Goal: Task Accomplishment & Management: Use online tool/utility

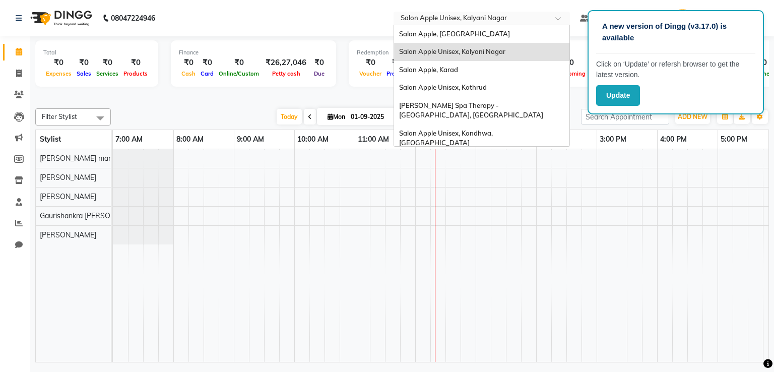
click at [518, 17] on input "text" at bounding box center [472, 19] width 146 height 10
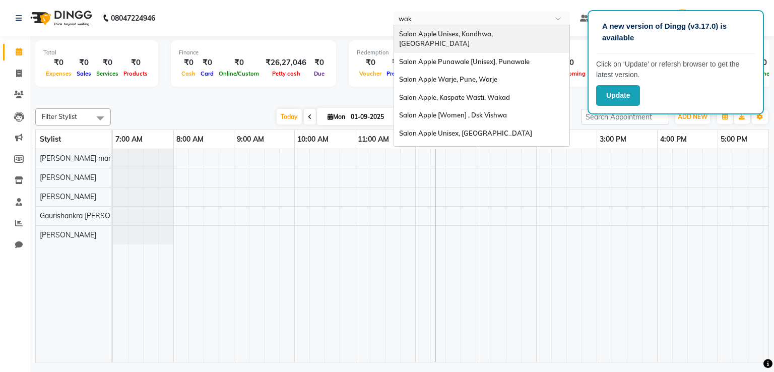
type input "waka"
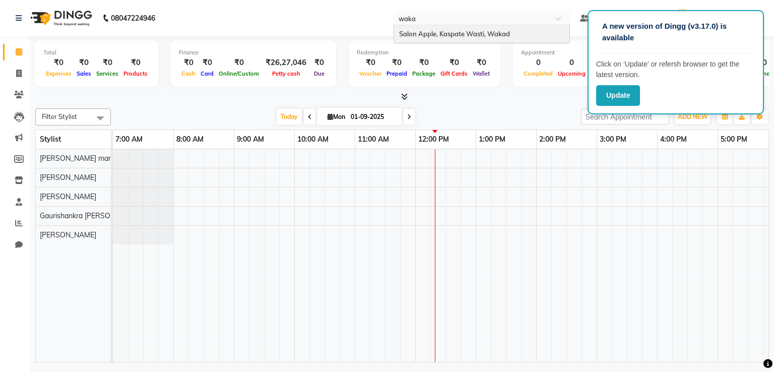
click at [510, 32] on span "Salon Apple, Kaspate Wasti, Wakad" at bounding box center [454, 34] width 111 height 8
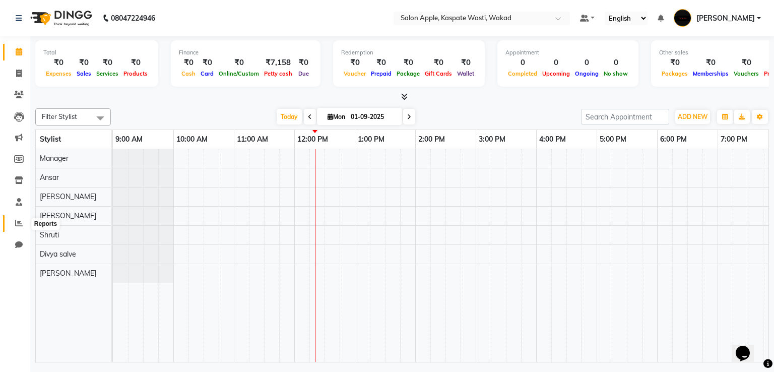
click at [19, 224] on icon at bounding box center [19, 223] width 8 height 8
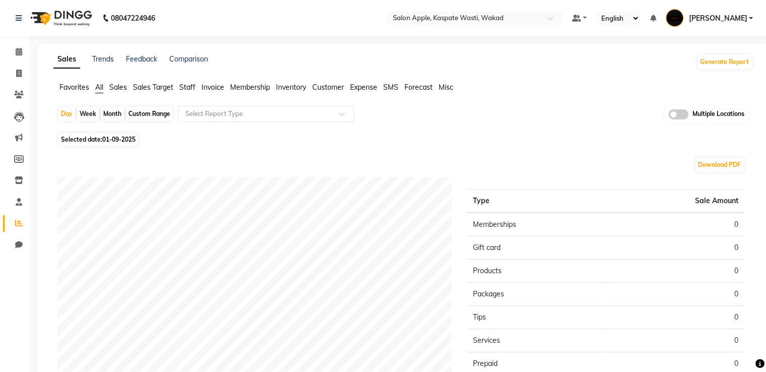
click at [112, 109] on div "Month" at bounding box center [112, 114] width 23 height 14
select select "9"
select select "2025"
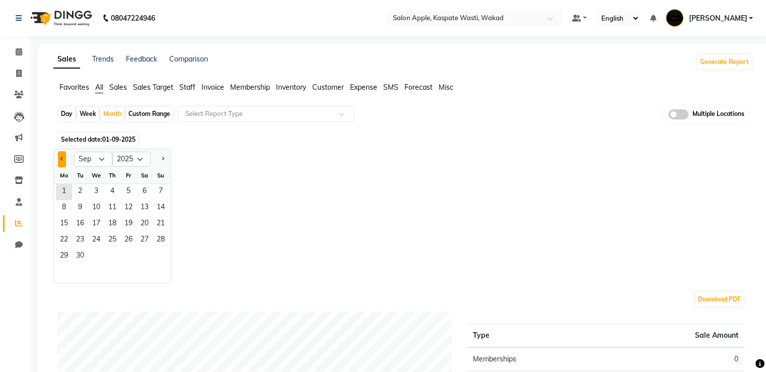
click at [62, 160] on span "Previous month" at bounding box center [62, 159] width 4 height 4
select select "8"
click at [127, 191] on span "1" at bounding box center [128, 192] width 16 height 16
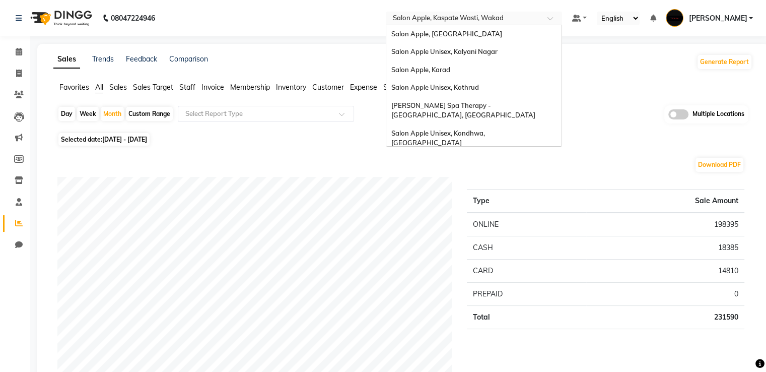
click at [482, 13] on div "× Salon Apple, Kaspate Wasti, Wakad" at bounding box center [448, 18] width 111 height 10
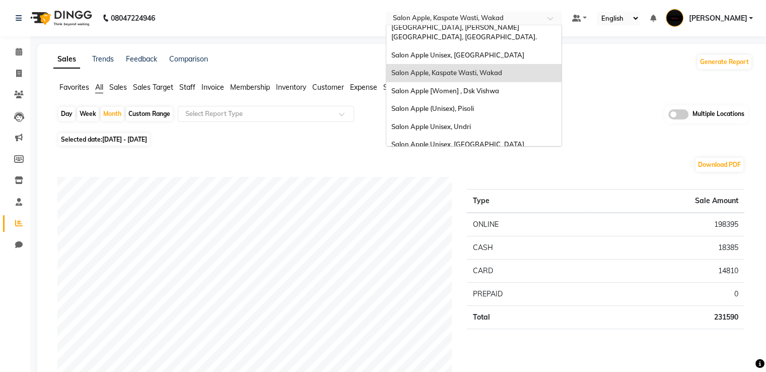
click at [537, 18] on input "text" at bounding box center [464, 19] width 146 height 10
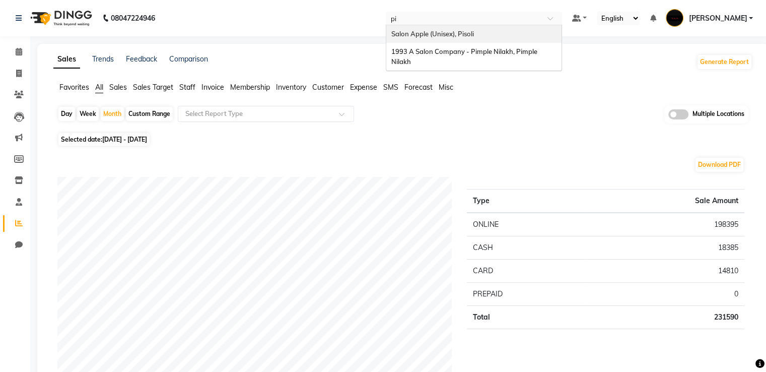
type input "pim"
click at [520, 45] on div "1993 A Salon Company - Pimple Nilakh, Pimple Nilakh" at bounding box center [474, 39] width 175 height 28
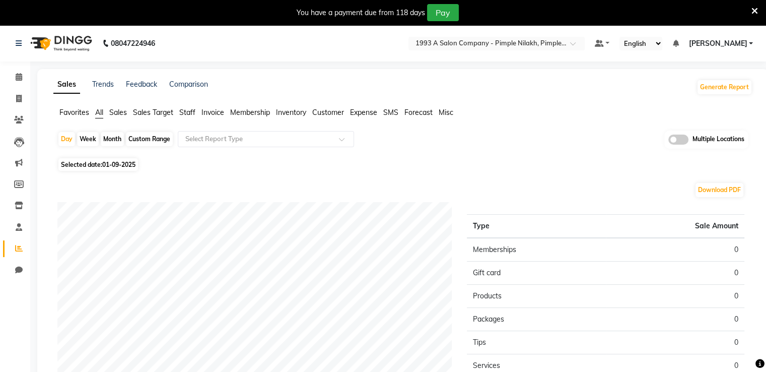
click at [111, 140] on div "Month" at bounding box center [112, 139] width 23 height 14
select select "9"
select select "2025"
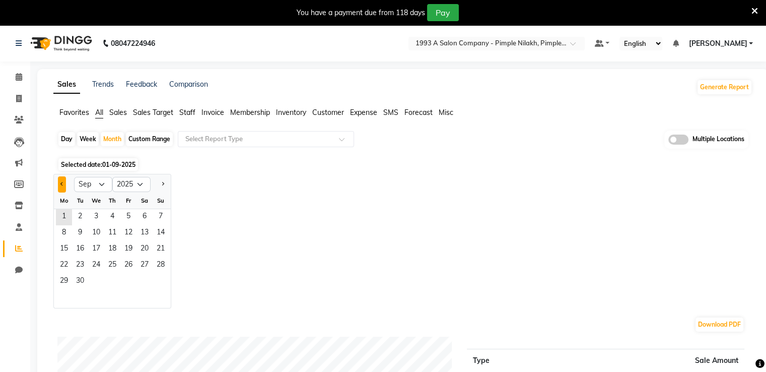
click at [58, 186] on button "Previous month" at bounding box center [62, 184] width 8 height 16
select select "8"
click at [127, 214] on span "1" at bounding box center [128, 217] width 16 height 16
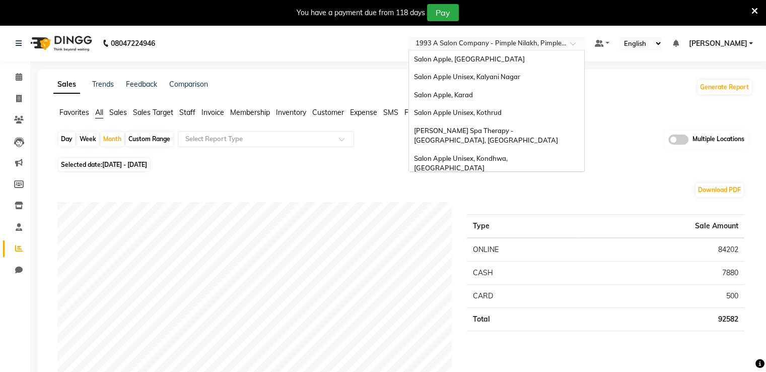
click at [447, 39] on input "text" at bounding box center [487, 44] width 146 height 10
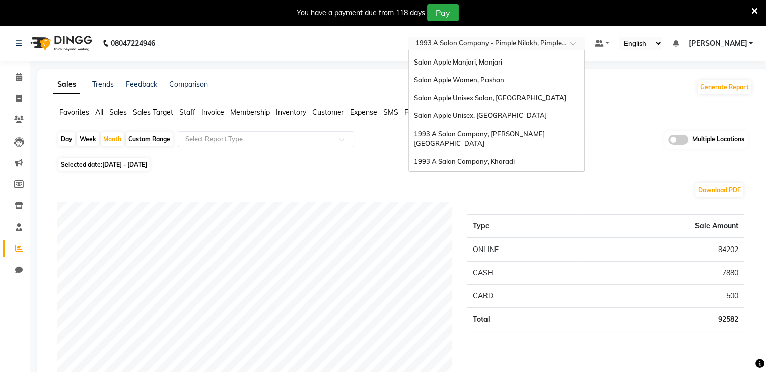
scroll to position [715, 0]
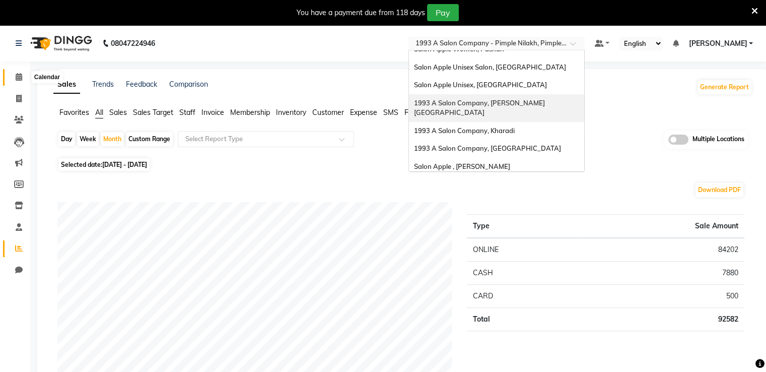
click at [14, 81] on span at bounding box center [19, 78] width 18 height 12
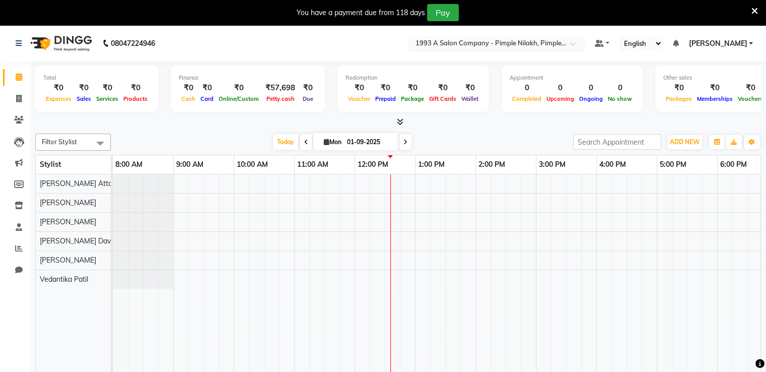
click at [528, 47] on input "text" at bounding box center [487, 44] width 146 height 10
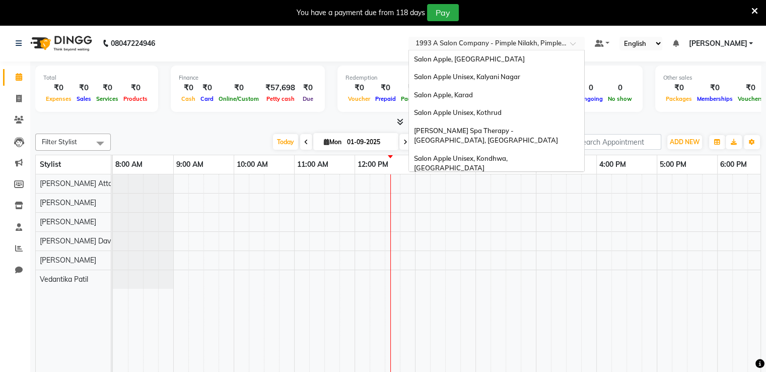
scroll to position [457, 0]
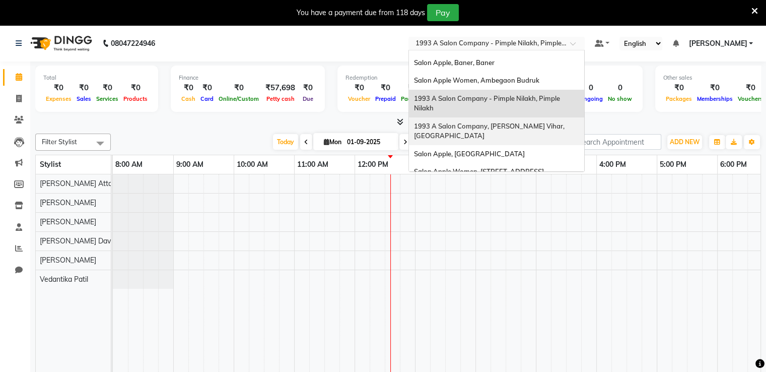
click at [559, 122] on span "1993 A Salon Company, [PERSON_NAME] Vihar, [GEOGRAPHIC_DATA]" at bounding box center [490, 131] width 152 height 18
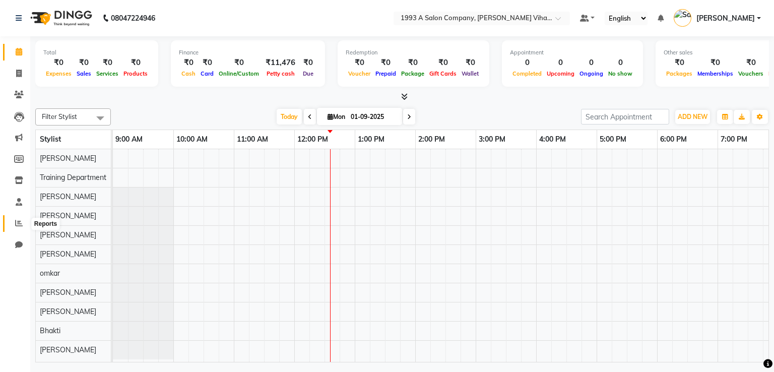
click at [15, 222] on icon at bounding box center [19, 223] width 8 height 8
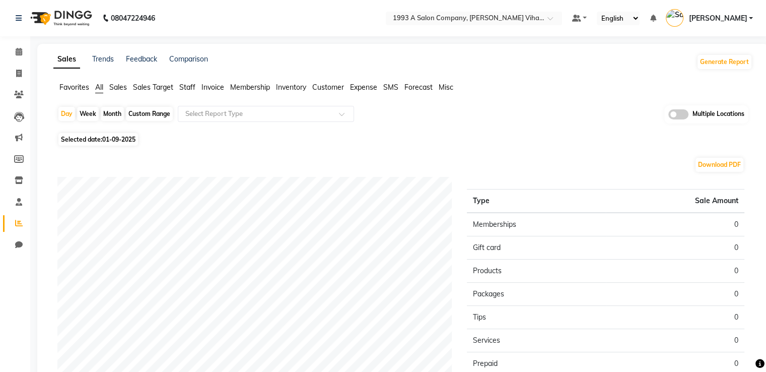
click at [118, 117] on div "Month" at bounding box center [112, 114] width 23 height 14
select select "9"
select select "2025"
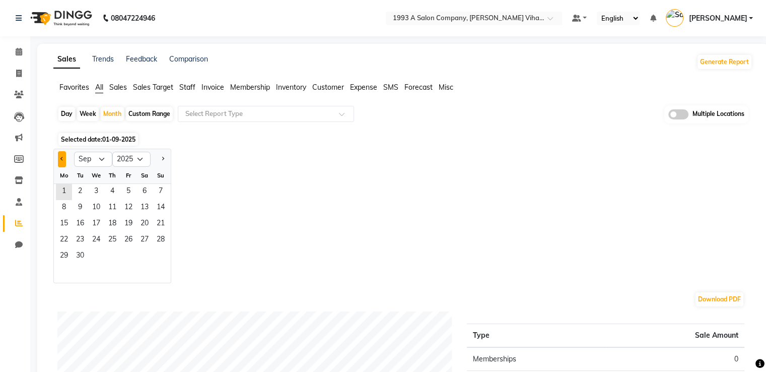
click at [58, 157] on button "Previous month" at bounding box center [62, 159] width 8 height 16
select select "8"
click at [131, 189] on span "1" at bounding box center [128, 192] width 16 height 16
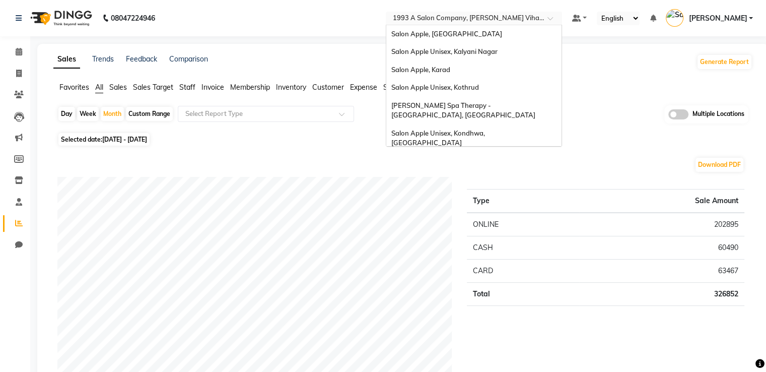
click at [499, 19] on input "text" at bounding box center [464, 19] width 146 height 10
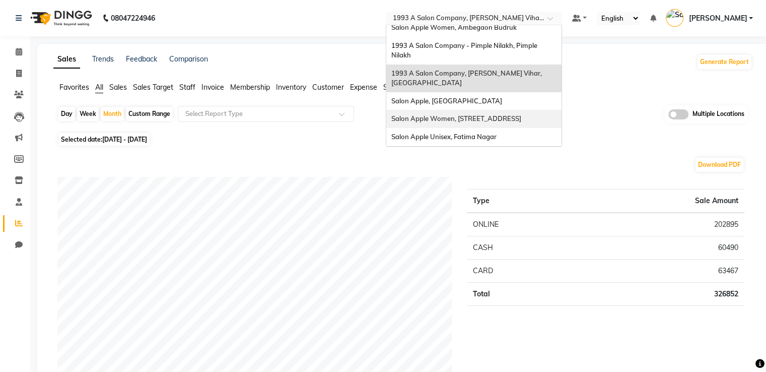
click at [498, 114] on span "Salon Apple Women, Baramati 1, Baramati 1, Bhigwan Road" at bounding box center [457, 118] width 130 height 8
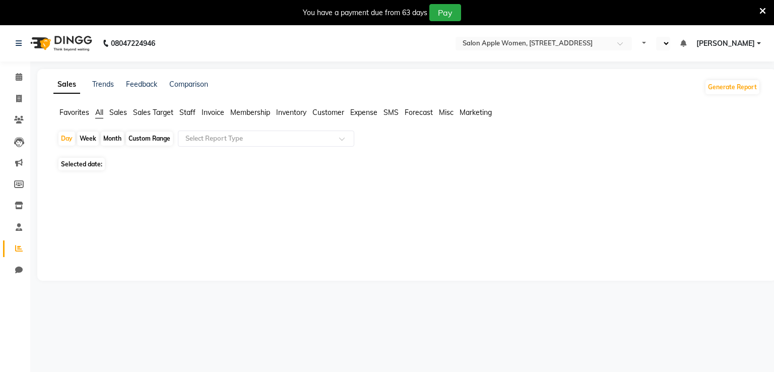
select select "en"
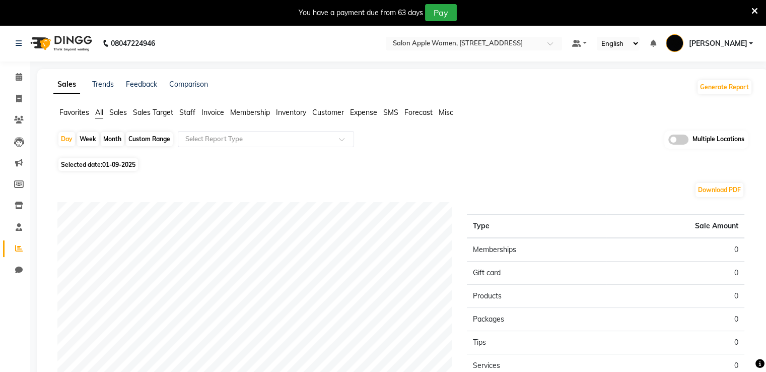
click at [114, 141] on div "Month" at bounding box center [112, 139] width 23 height 14
select select "9"
select select "2025"
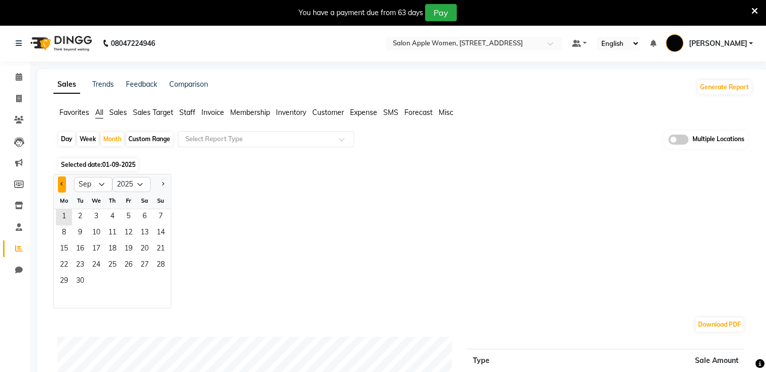
click at [61, 188] on button "Previous month" at bounding box center [62, 184] width 8 height 16
select select "8"
click at [129, 210] on span "1" at bounding box center [128, 217] width 16 height 16
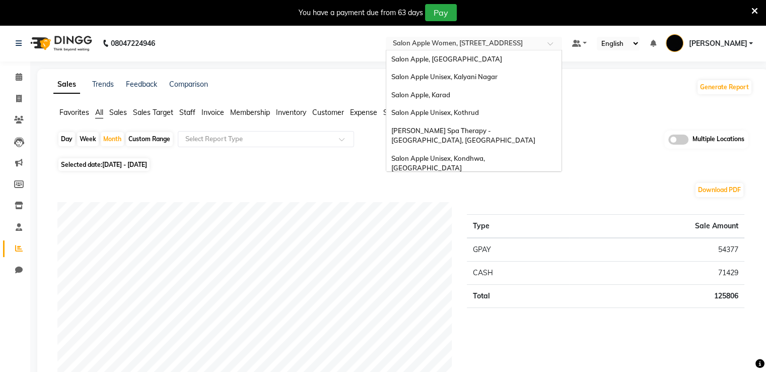
click at [496, 40] on input "text" at bounding box center [464, 44] width 146 height 10
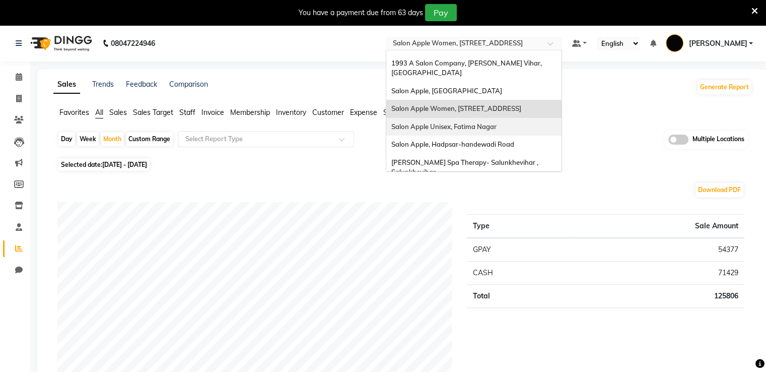
click at [484, 122] on span "Salon Apple Unisex, Fatima Nagar" at bounding box center [444, 126] width 105 height 8
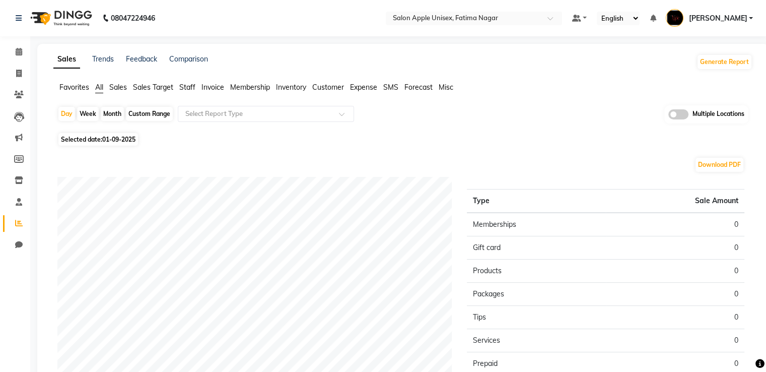
click at [112, 112] on div "Month" at bounding box center [112, 114] width 23 height 14
select select "9"
select select "2025"
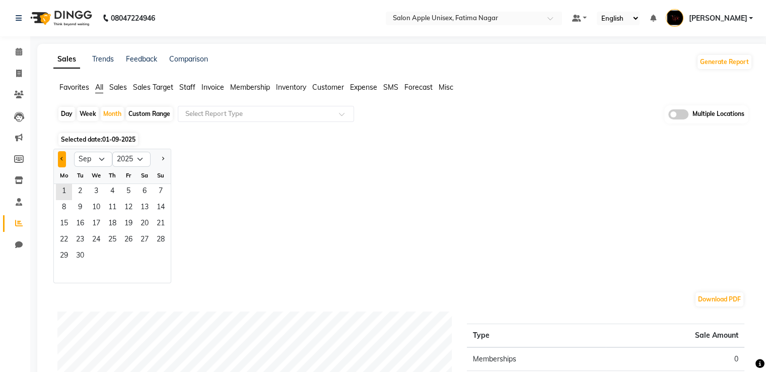
click at [60, 159] on button "Previous month" at bounding box center [62, 159] width 8 height 16
select select "8"
click at [123, 188] on span "1" at bounding box center [128, 192] width 16 height 16
